Goal: Transaction & Acquisition: Book appointment/travel/reservation

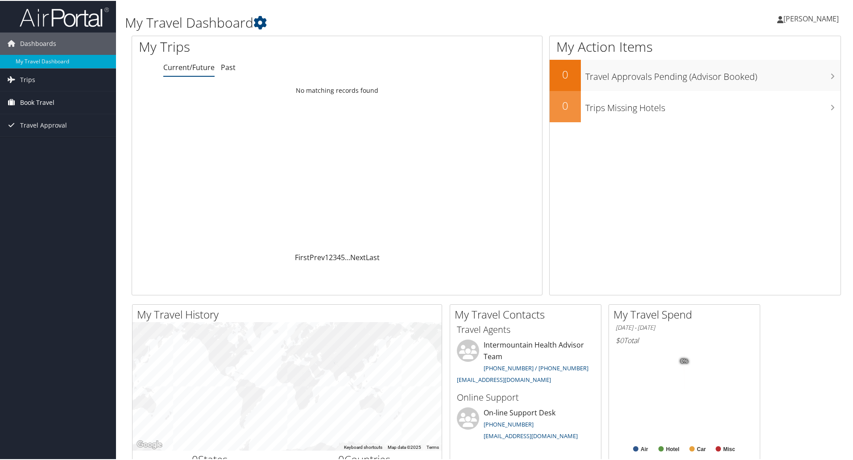
click at [85, 99] on link "Book Travel" at bounding box center [58, 102] width 116 height 22
click at [51, 145] on link "Book/Manage Online Trips" at bounding box center [58, 146] width 116 height 13
drag, startPoint x: 0, startPoint y: 0, endPoint x: 67, endPoint y: 97, distance: 117.9
click at [67, 97] on link "Book Travel" at bounding box center [58, 102] width 116 height 22
click at [64, 141] on link "Book/Manage Online Trips" at bounding box center [58, 146] width 116 height 13
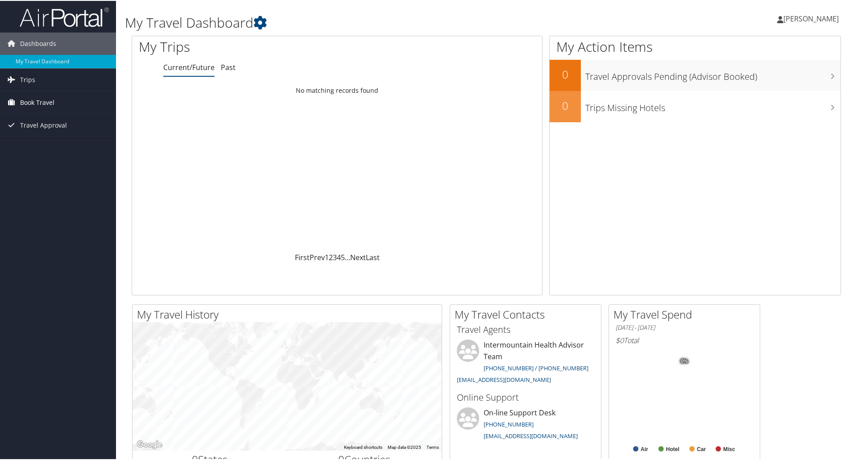
click at [58, 101] on link "Book Travel" at bounding box center [58, 102] width 116 height 22
click at [40, 144] on link "Book/Manage Online Trips" at bounding box center [58, 146] width 116 height 13
